Goal: Information Seeking & Learning: Learn about a topic

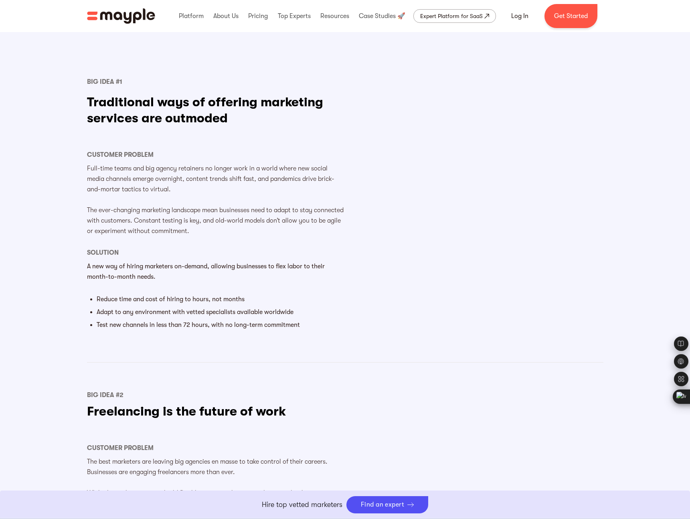
scroll to position [478, 0]
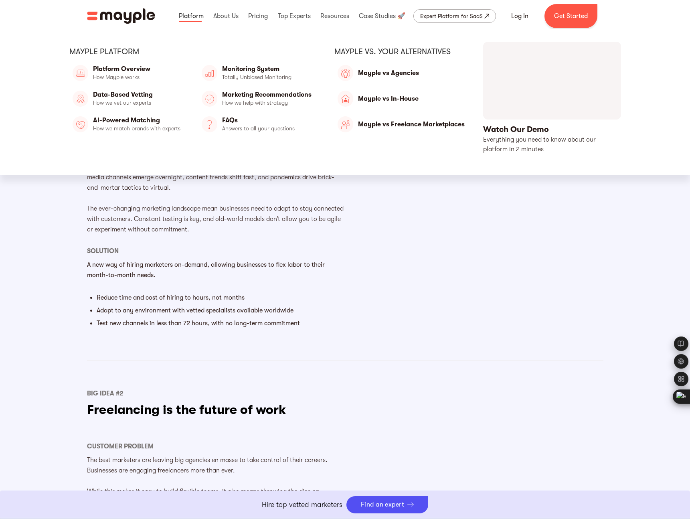
click at [193, 14] on link at bounding box center [191, 16] width 29 height 26
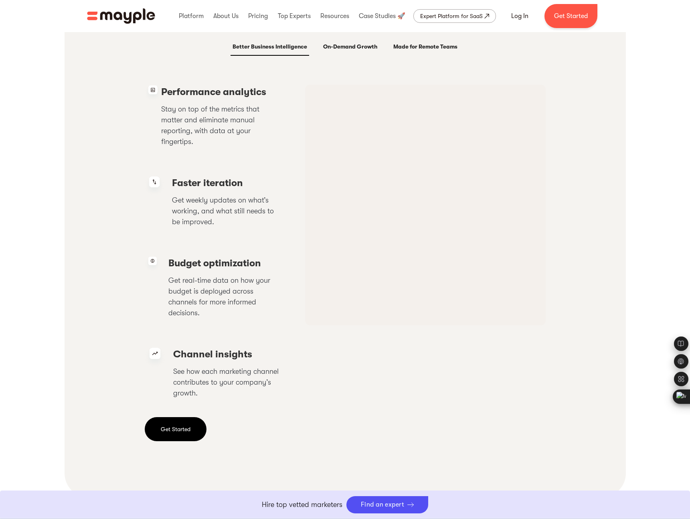
scroll to position [1583, 0]
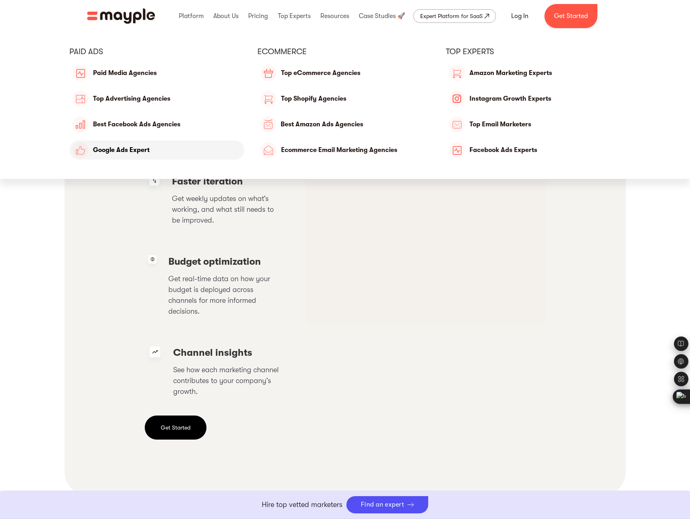
click at [140, 151] on link "Google Ads Expert" at bounding box center [156, 149] width 175 height 19
click at [153, 75] on link "Paid Media Agencies" at bounding box center [156, 72] width 175 height 19
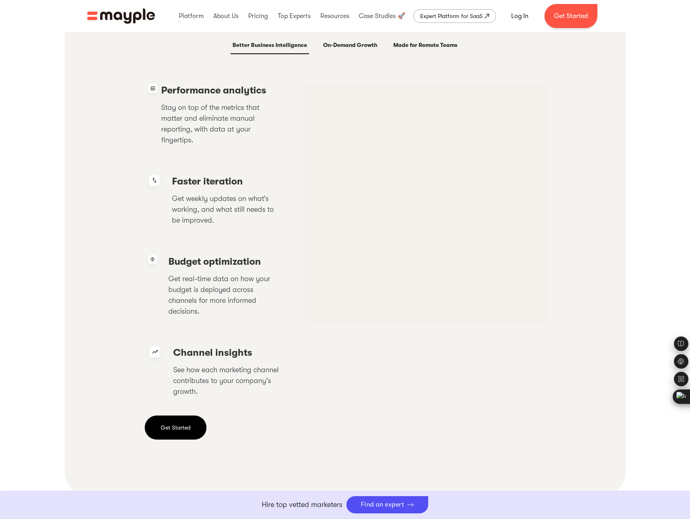
click at [132, 11] on img "home" at bounding box center [121, 15] width 68 height 15
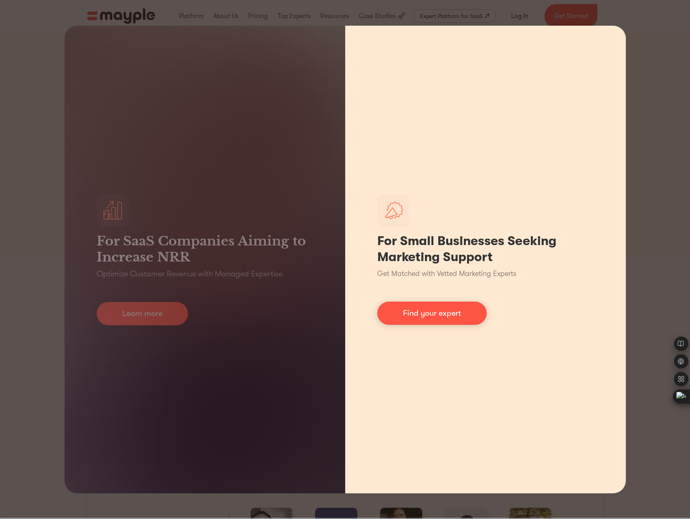
click at [562, 249] on h1 "For Small Businesses Seeking Marketing Support" at bounding box center [485, 249] width 217 height 32
